Goal: Task Accomplishment & Management: Manage account settings

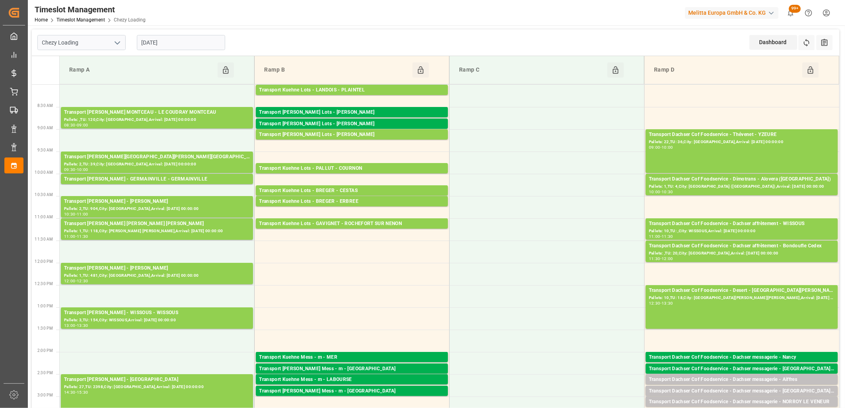
click at [181, 44] on input "[DATE]" at bounding box center [181, 42] width 88 height 15
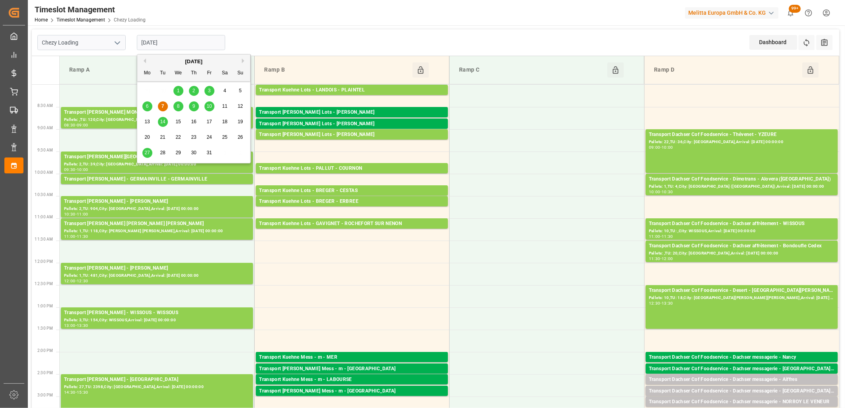
click at [180, 109] on div "8" at bounding box center [179, 107] width 10 height 10
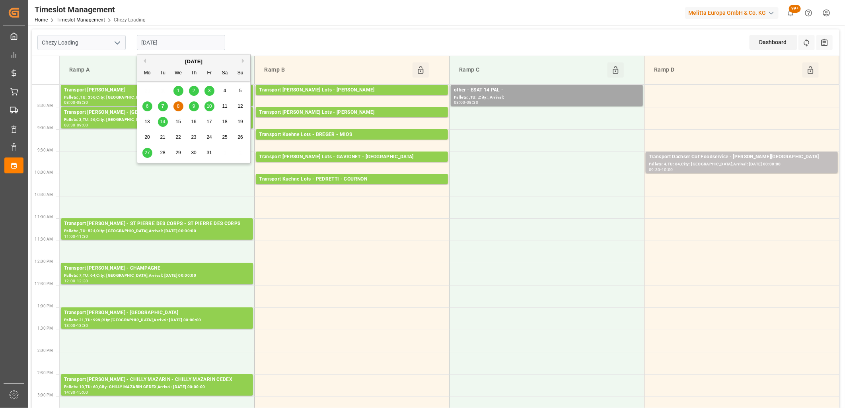
click at [209, 42] on input "[DATE]" at bounding box center [181, 42] width 88 height 15
click at [194, 106] on span "9" at bounding box center [194, 106] width 3 height 6
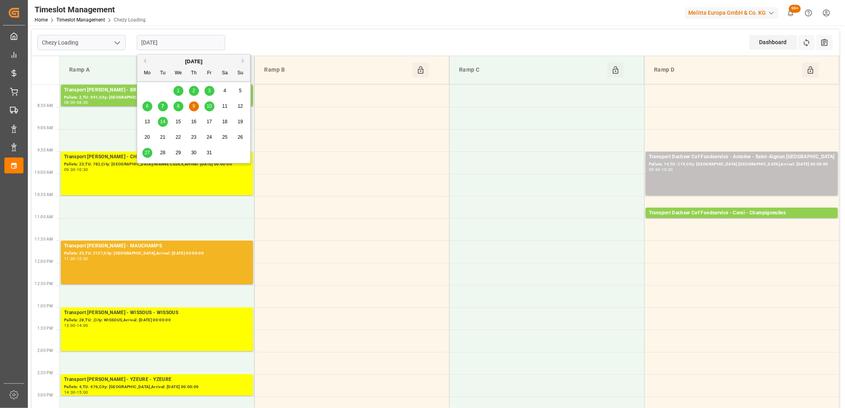
click at [209, 44] on input "[DATE]" at bounding box center [181, 42] width 88 height 15
click at [210, 106] on span "10" at bounding box center [209, 106] width 5 height 6
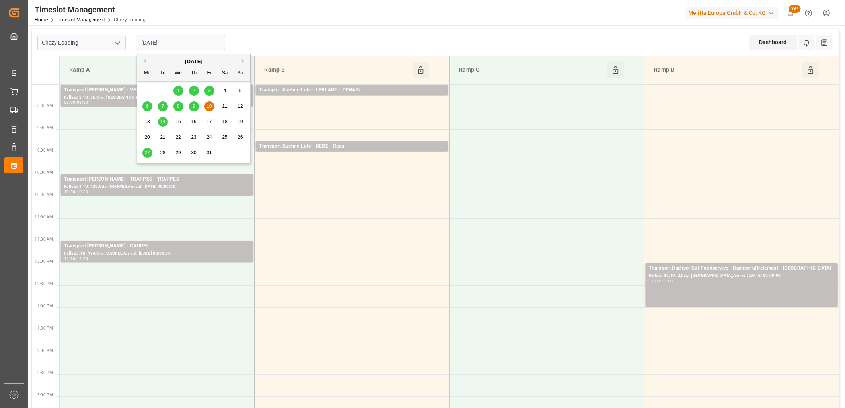
click at [211, 48] on input "[DATE]" at bounding box center [181, 42] width 88 height 15
click at [178, 107] on span "8" at bounding box center [178, 106] width 3 height 6
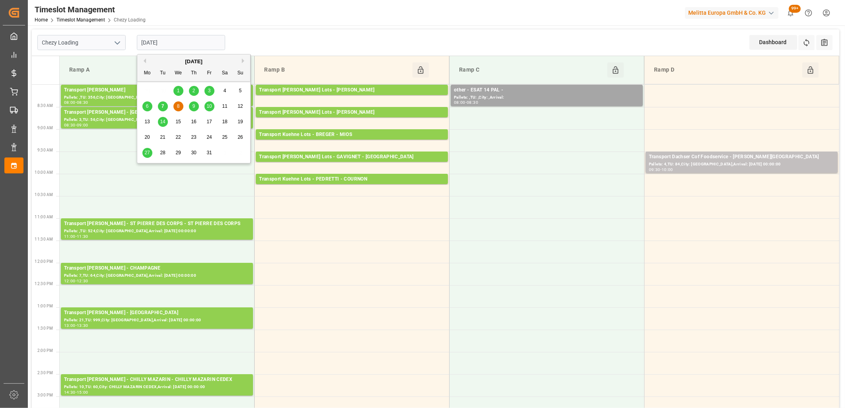
click at [197, 41] on input "[DATE]" at bounding box center [181, 42] width 88 height 15
click at [193, 109] on div "9" at bounding box center [194, 107] width 10 height 10
type input "[DATE]"
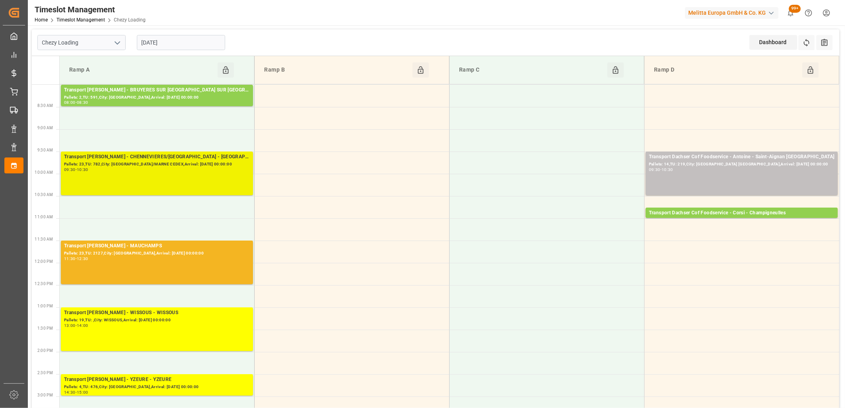
click at [160, 173] on div "Transport [PERSON_NAME] - CHENNEVIERES/[GEOGRAPHIC_DATA] - [GEOGRAPHIC_DATA]/MA…" at bounding box center [157, 173] width 186 height 41
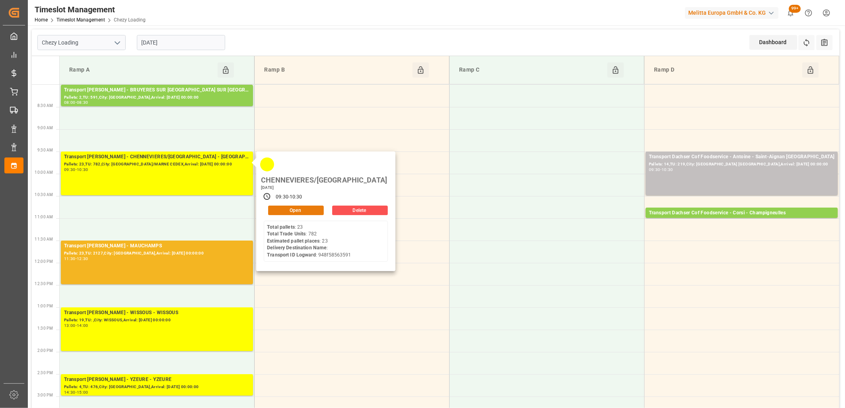
click at [291, 206] on button "Open" at bounding box center [296, 211] width 56 height 10
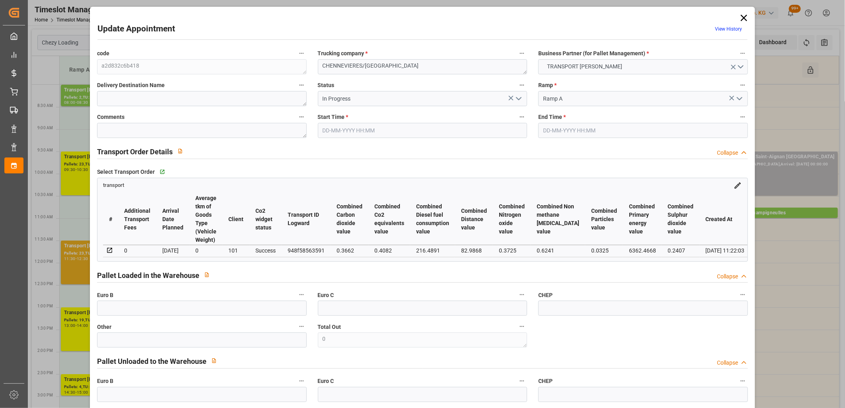
type input "[DATE] 09:30"
type input "[DATE] 10:30"
type input "[DATE] 12:01"
type input "[DATE] 11:22"
type input "[DATE]"
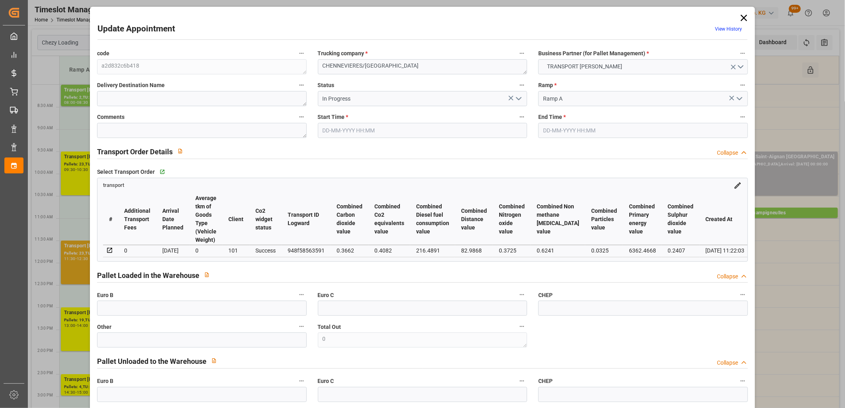
type input "[DATE]"
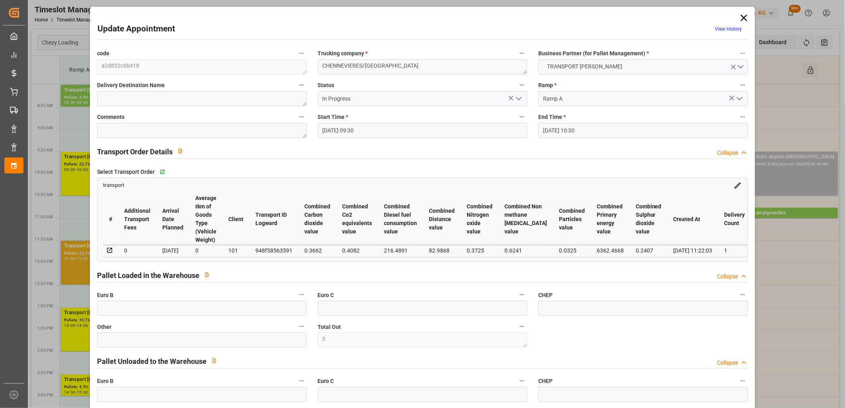
click at [520, 100] on icon "open menu" at bounding box center [519, 99] width 10 height 10
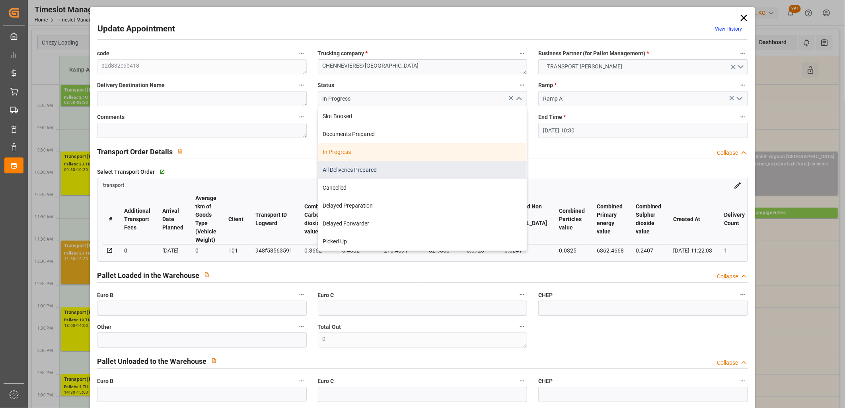
click at [433, 170] on div "All Deliveries Prepared" at bounding box center [422, 170] width 209 height 18
type input "All Deliveries Prepared"
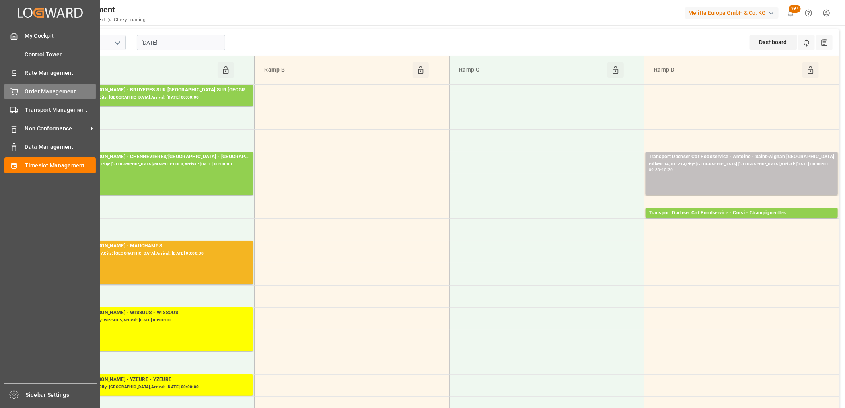
click at [20, 91] on div "Order Management Order Management" at bounding box center [50, 92] width 92 height 16
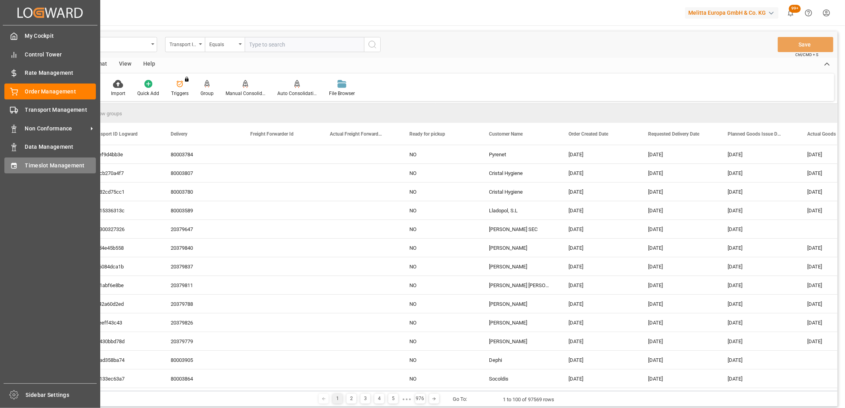
click at [50, 165] on span "Timeslot Management" at bounding box center [60, 166] width 71 height 8
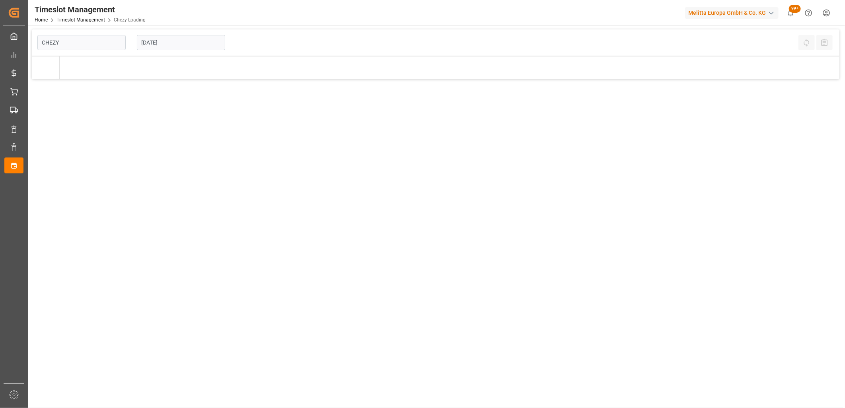
type input "Chezy Loading"
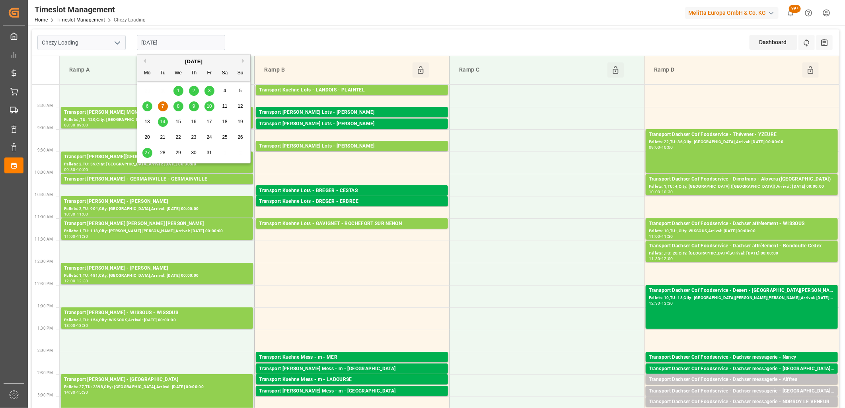
click at [211, 40] on input "[DATE]" at bounding box center [181, 42] width 88 height 15
click at [191, 108] on div "9" at bounding box center [194, 107] width 10 height 10
type input "[DATE]"
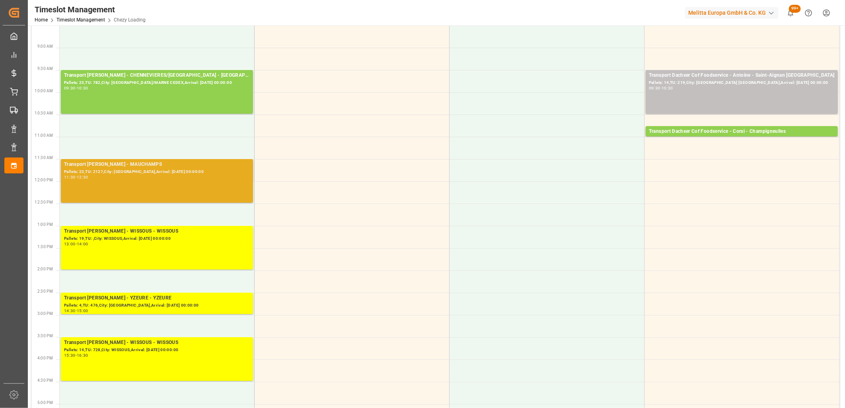
scroll to position [88, 0]
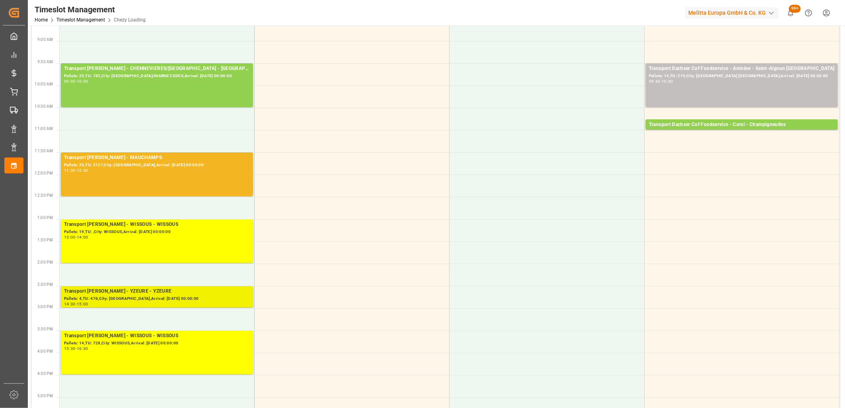
click at [168, 294] on div "Transport [PERSON_NAME] - YZEURE - YZEURE" at bounding box center [157, 292] width 186 height 8
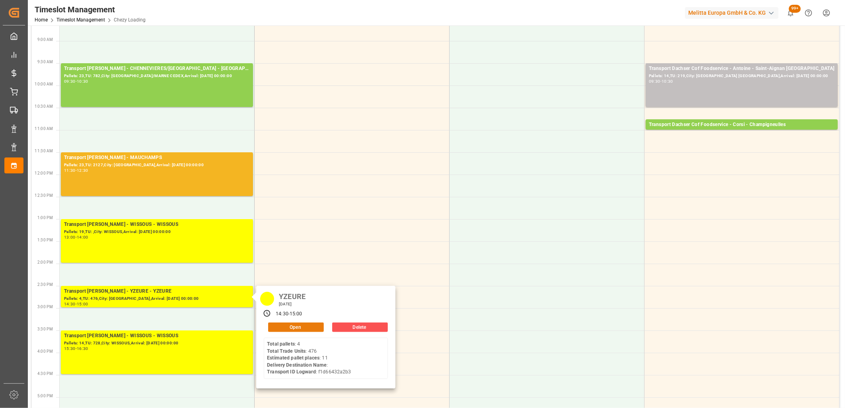
click at [304, 327] on button "Open" at bounding box center [296, 328] width 56 height 10
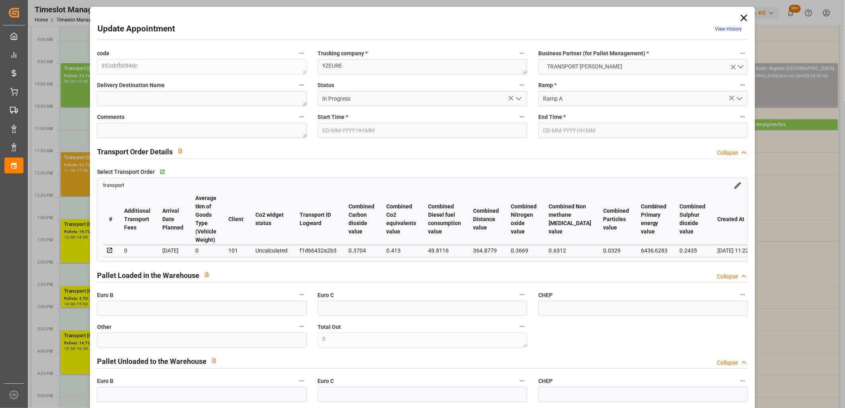
type input "11"
type input "450.67"
type input "0"
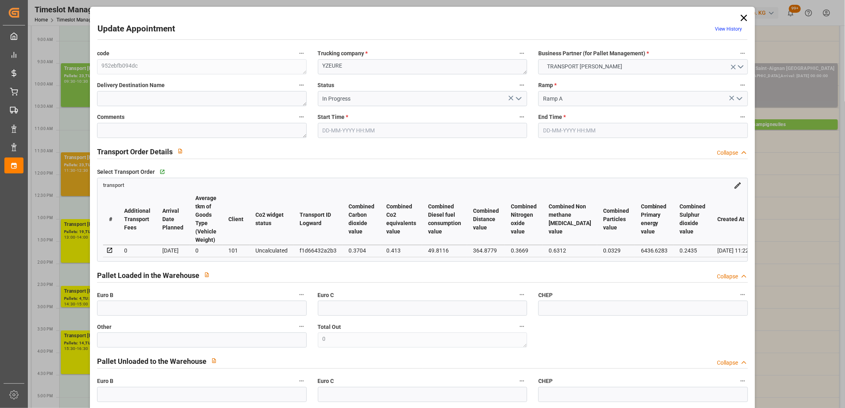
type input "435.4374"
type input "-15.2326"
type input "4"
type input "1751.886"
type input "3170.528"
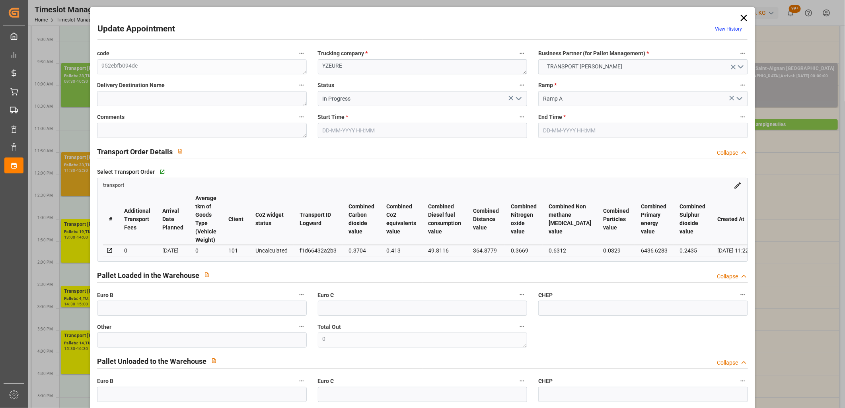
type input "7272.919"
type input "3"
type input "4"
type input "476"
type input "49"
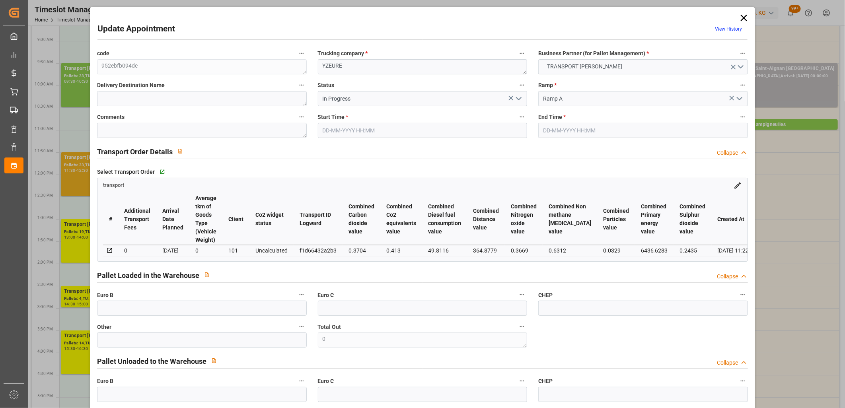
type input "101"
type input "2023.856"
type input "0"
type input "4710.8598"
type input "0"
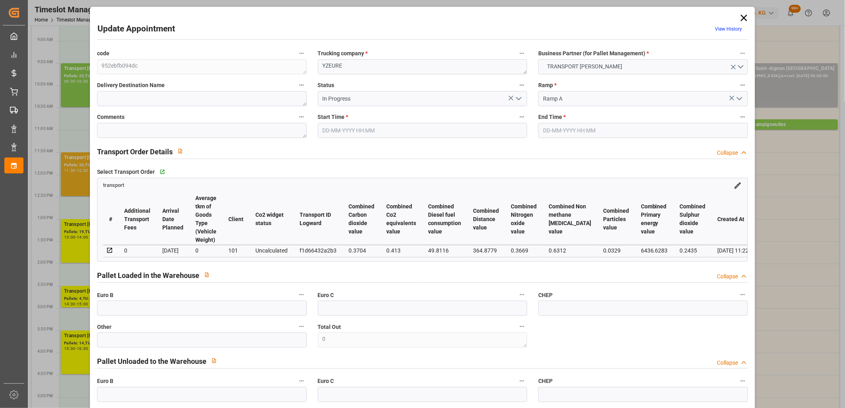
type input "0"
type input "21"
type input "35"
type input "[DATE] 14:30"
type input "[DATE] 15:00"
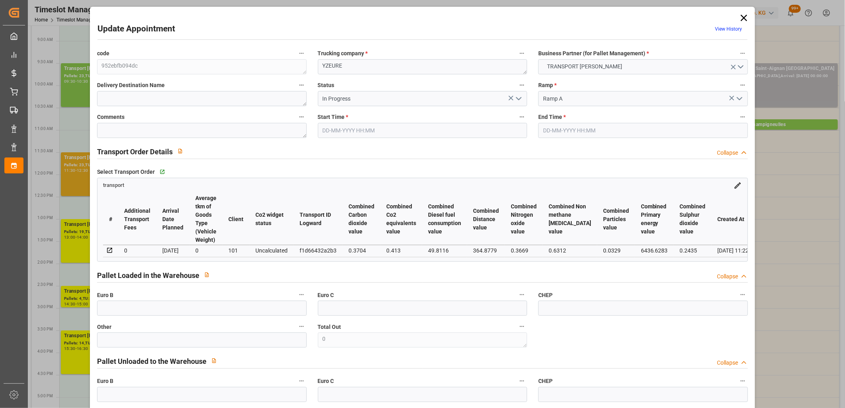
type input "[DATE] 12:04"
type input "[DATE] 11:22"
type input "[DATE]"
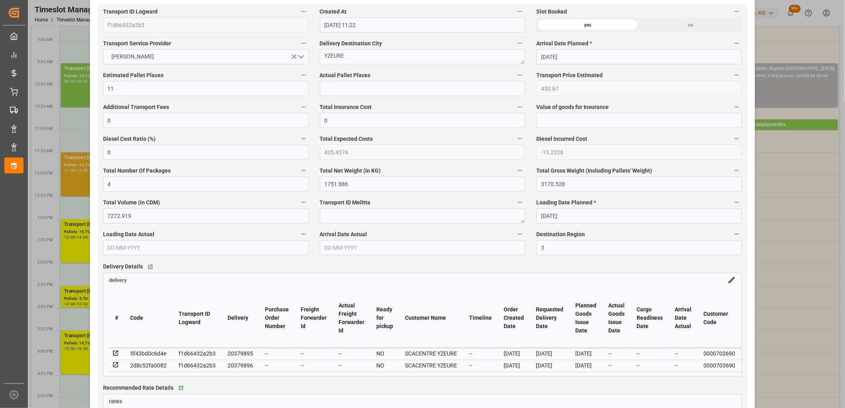
scroll to position [486, 0]
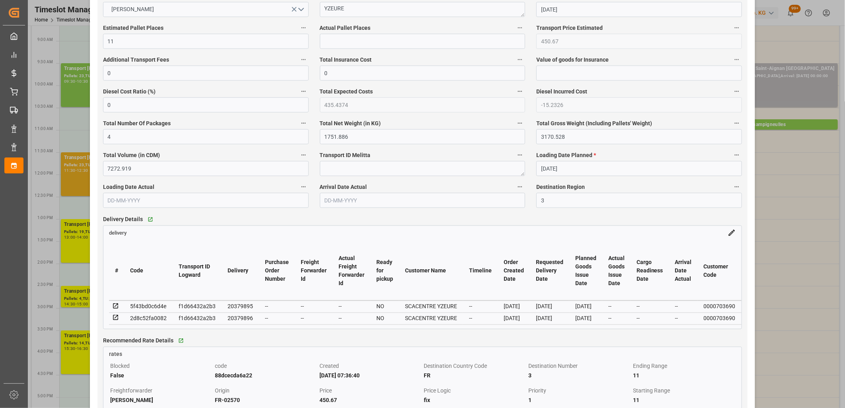
click at [115, 308] on icon at bounding box center [115, 306] width 7 height 7
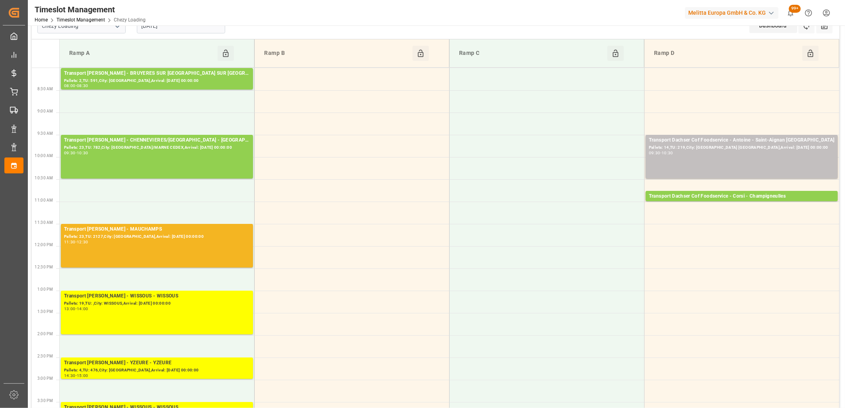
scroll to position [0, 0]
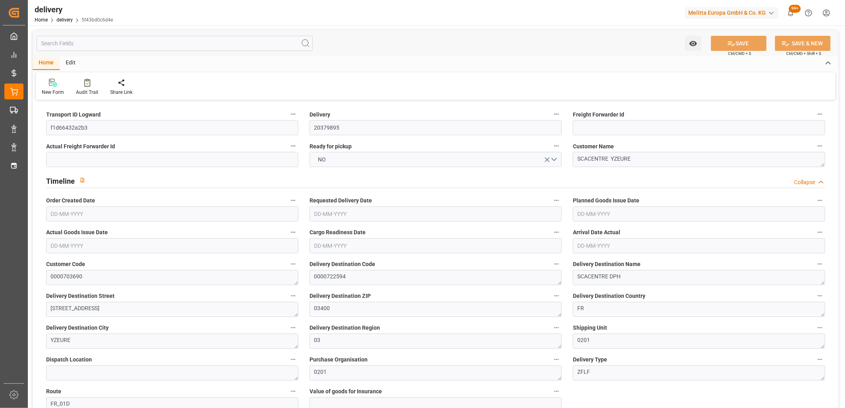
type input "[DATE]"
type input "06-10-2025 11:02"
click at [336, 165] on button "NO" at bounding box center [436, 159] width 252 height 15
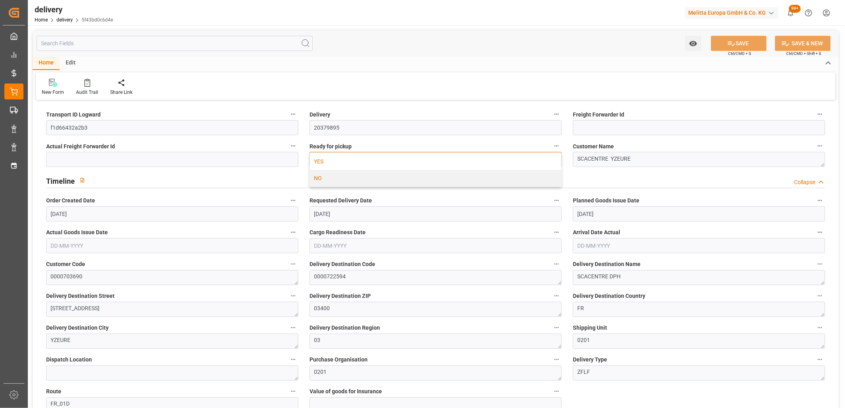
click at [336, 160] on div "YES" at bounding box center [436, 161] width 252 height 17
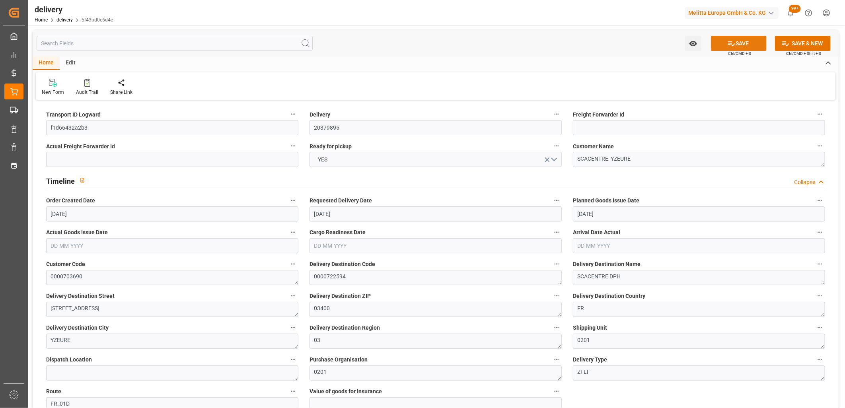
click at [738, 41] on button "SAVE" at bounding box center [739, 43] width 56 height 15
